Goal: Task Accomplishment & Management: Complete application form

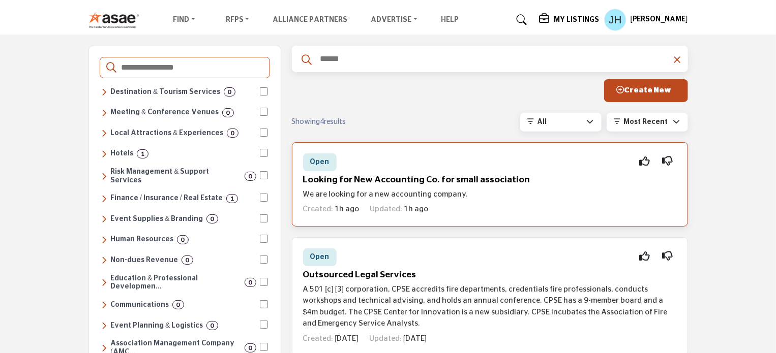
click at [467, 180] on h5 "Looking for New Accounting Co. for small association" at bounding box center [490, 180] width 374 height 11
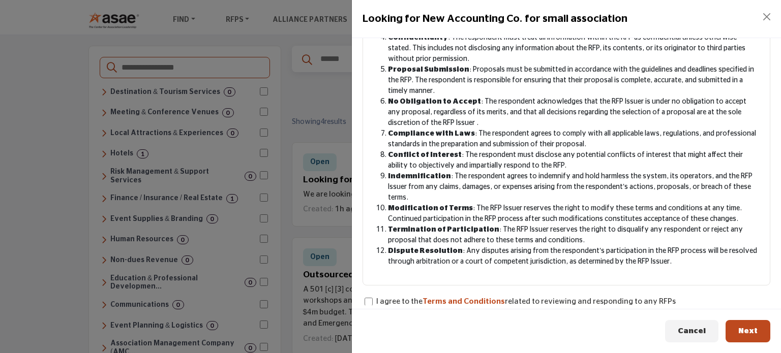
scroll to position [195, 0]
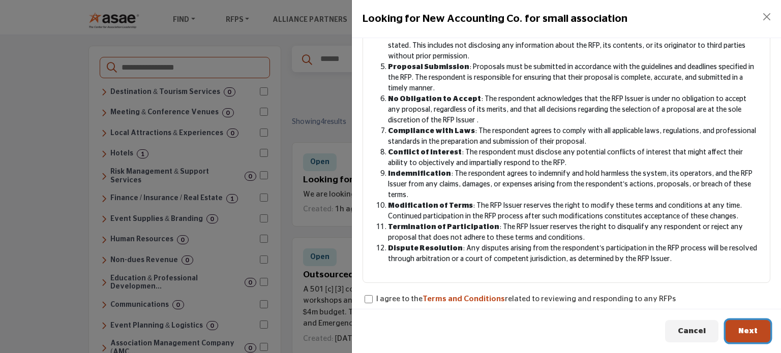
click at [746, 330] on span "Next" at bounding box center [747, 331] width 19 height 8
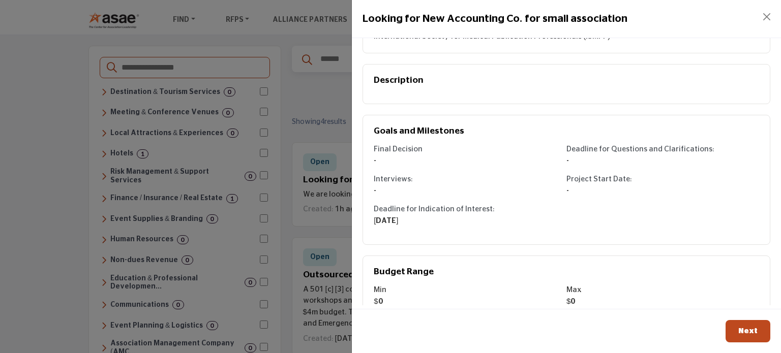
scroll to position [167, 0]
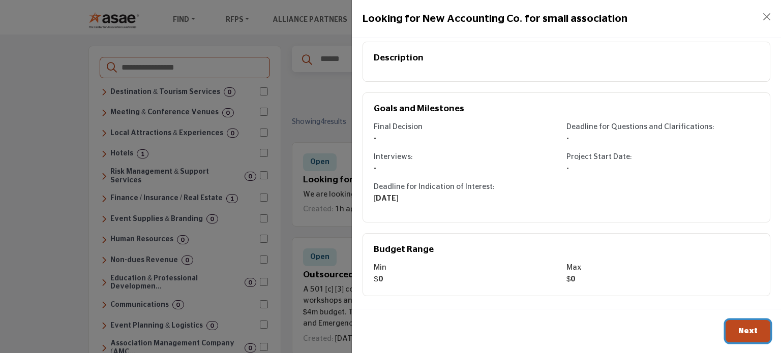
click at [746, 332] on span "Next" at bounding box center [747, 331] width 19 height 8
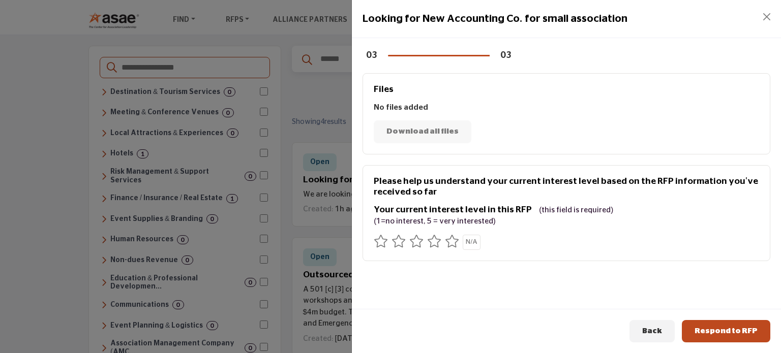
click at [450, 240] on icon at bounding box center [452, 241] width 14 height 13
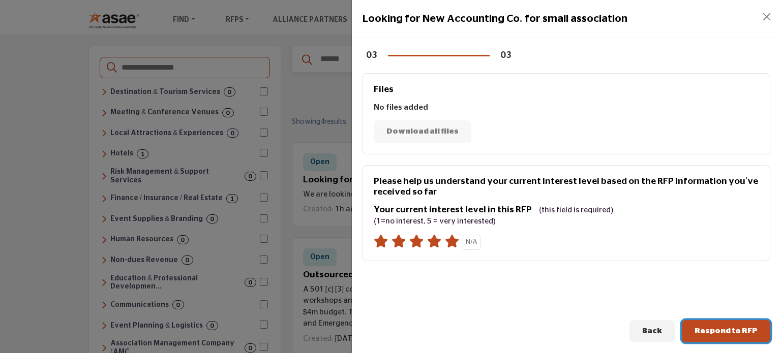
click at [750, 334] on span "Respond to RFP" at bounding box center [725, 331] width 63 height 8
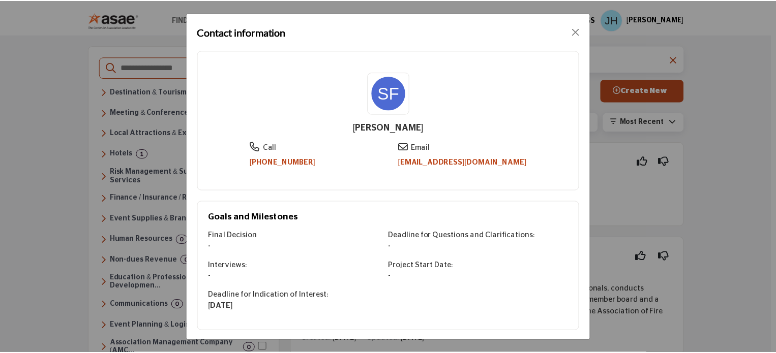
scroll to position [0, 0]
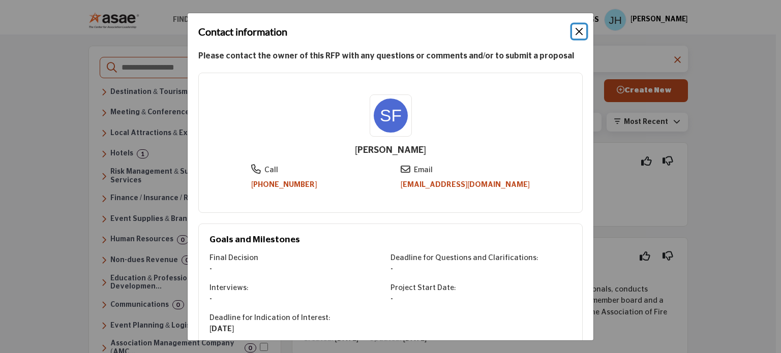
click at [582, 33] on button "Close" at bounding box center [579, 31] width 14 height 14
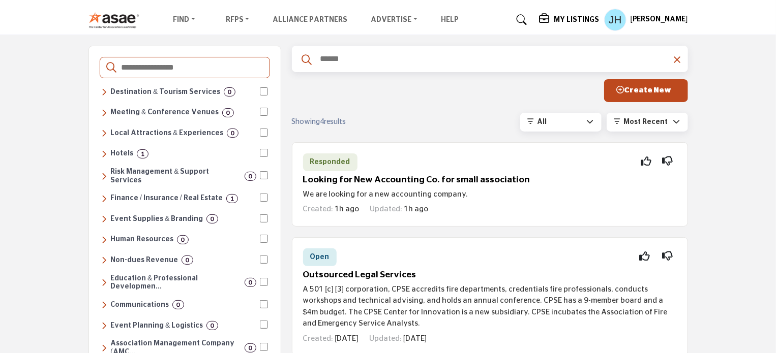
click at [645, 125] on span "Most Recent" at bounding box center [646, 121] width 44 height 7
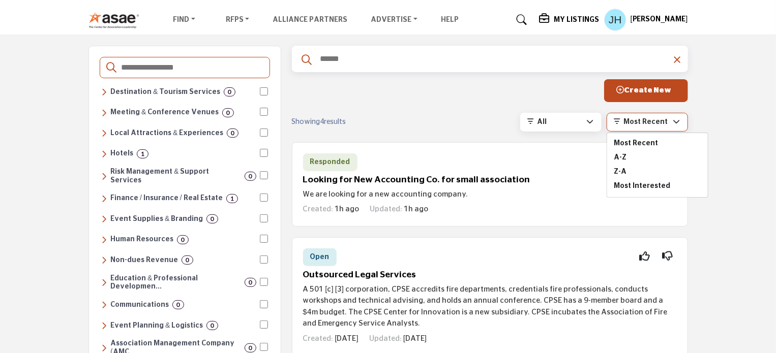
click at [453, 111] on div "Filter Create New Showing 4 results All All Open Closed A-Z Z-A" at bounding box center [490, 105] width 396 height 52
